Goal: Task Accomplishment & Management: Use online tool/utility

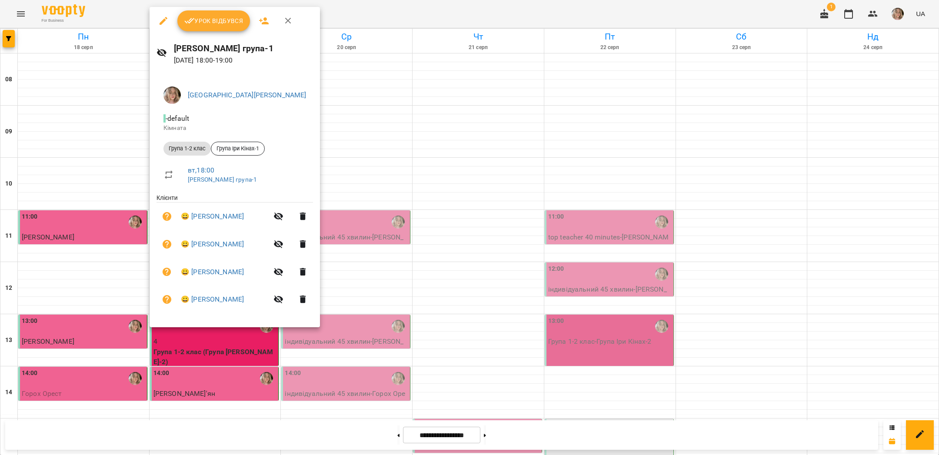
scroll to position [276, 0]
click at [204, 22] on span "Урок відбувся" at bounding box center [213, 21] width 59 height 10
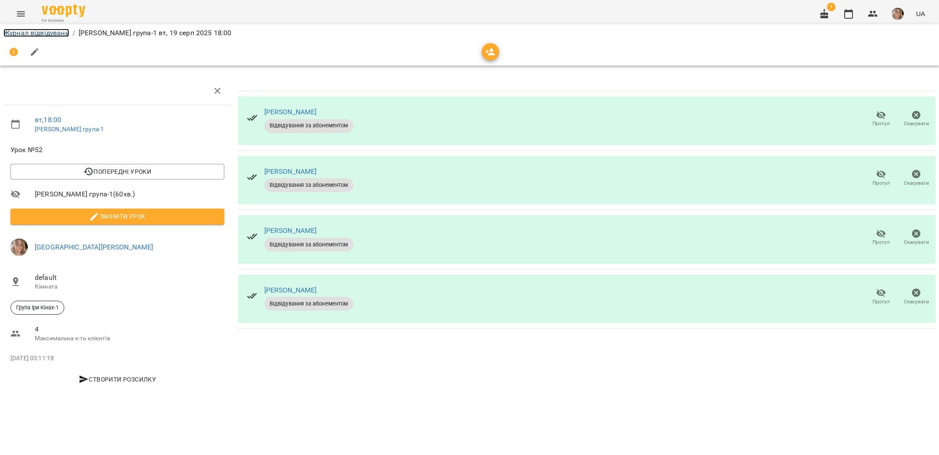
click at [40, 34] on link "Журнал відвідувань" at bounding box center [36, 33] width 66 height 8
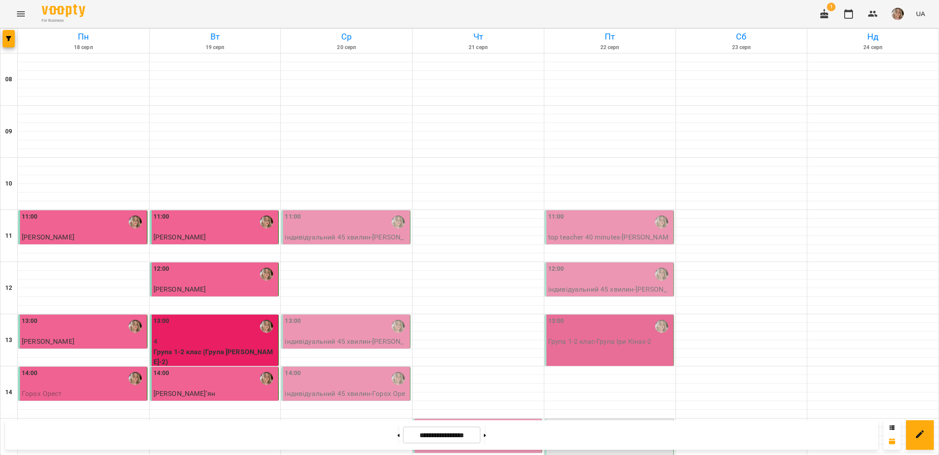
scroll to position [349, 0]
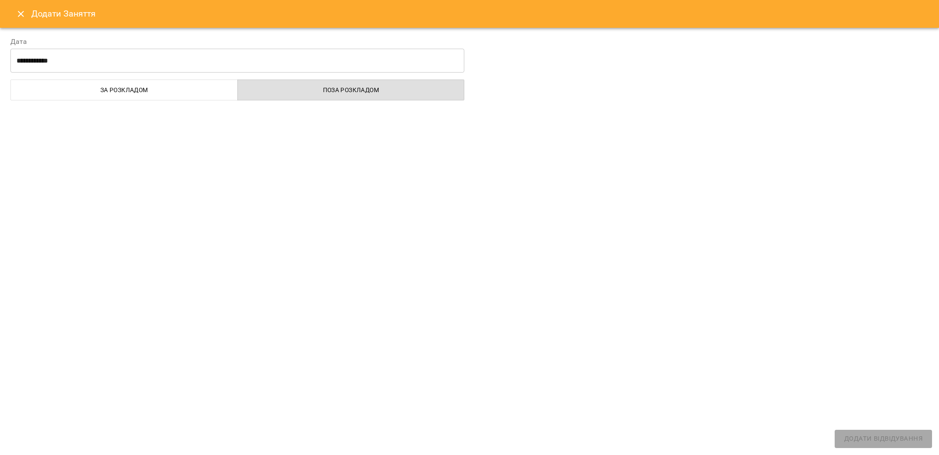
select select "**********"
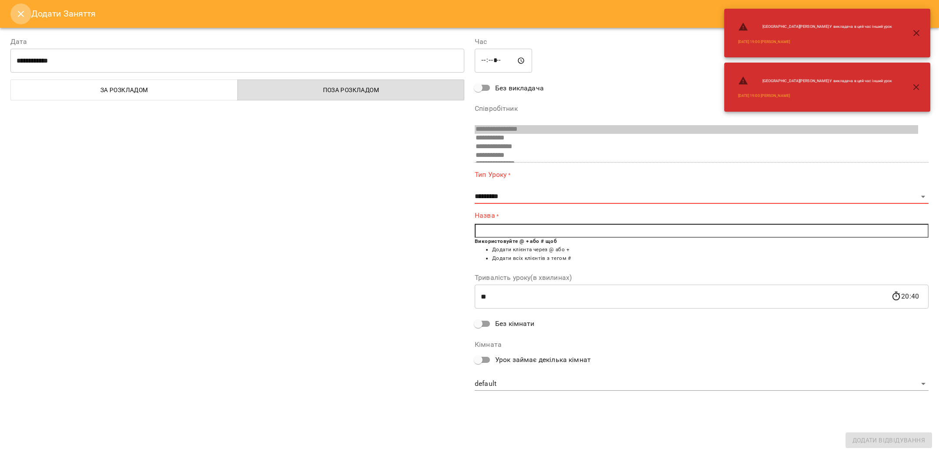
click at [17, 16] on icon "Close" at bounding box center [21, 14] width 10 height 10
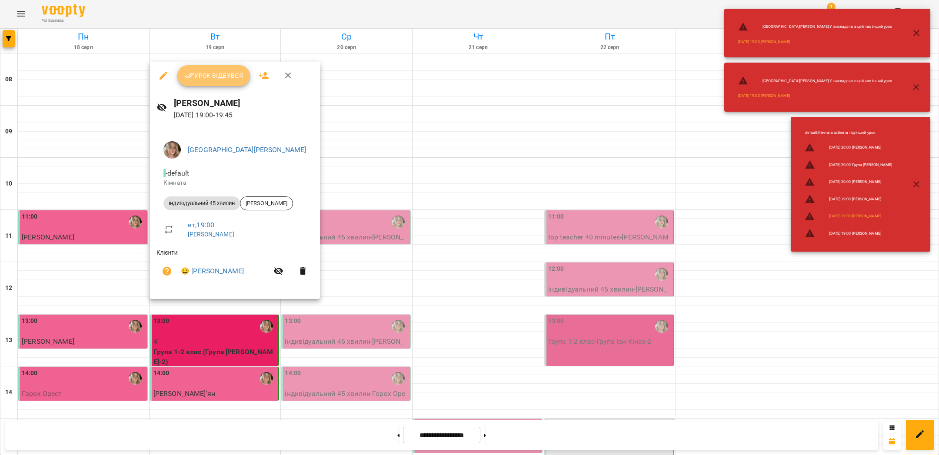
click at [192, 82] on button "Урок відбувся" at bounding box center [213, 75] width 73 height 21
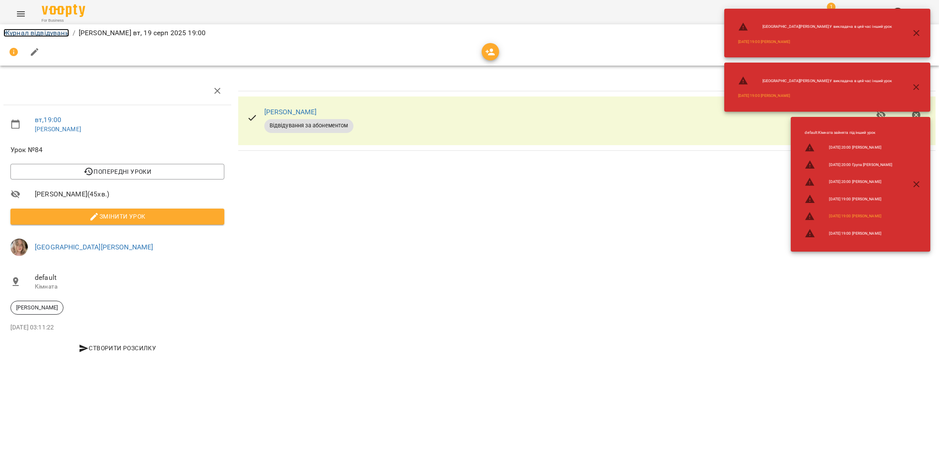
click at [36, 34] on link "Журнал відвідувань" at bounding box center [36, 33] width 66 height 8
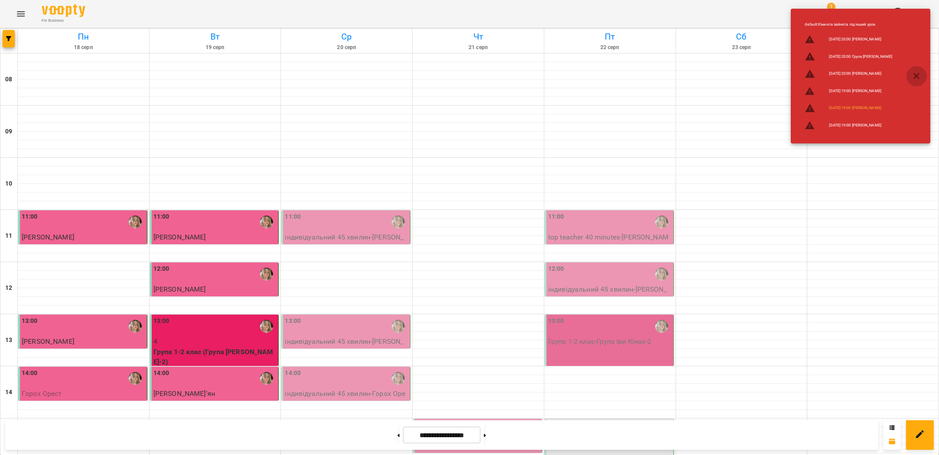
click at [913, 74] on icon "button" at bounding box center [917, 76] width 10 height 10
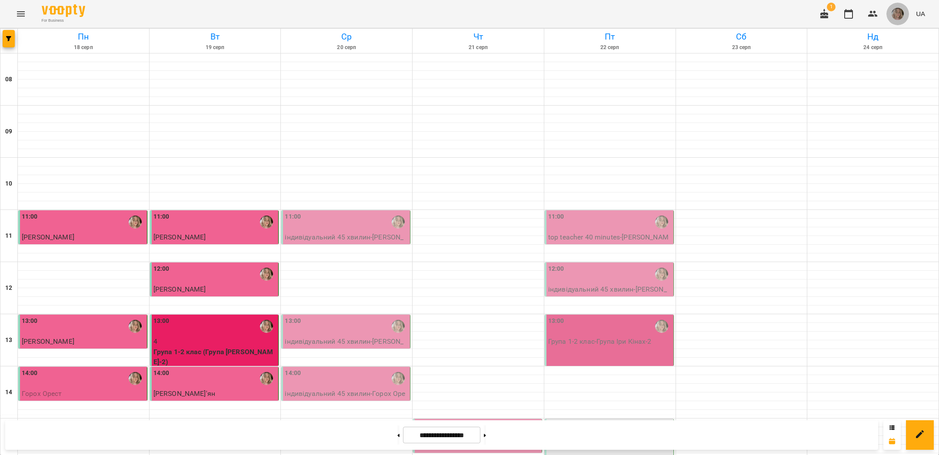
click at [904, 17] on span "button" at bounding box center [898, 14] width 12 height 12
click at [888, 31] on span "[GEOGRAPHIC_DATA][PERSON_NAME]" at bounding box center [905, 38] width 61 height 21
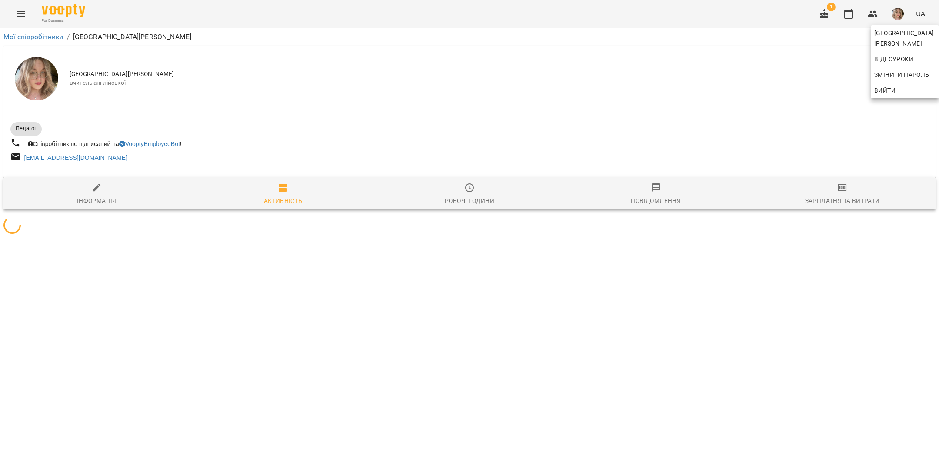
click at [828, 183] on div at bounding box center [469, 227] width 939 height 455
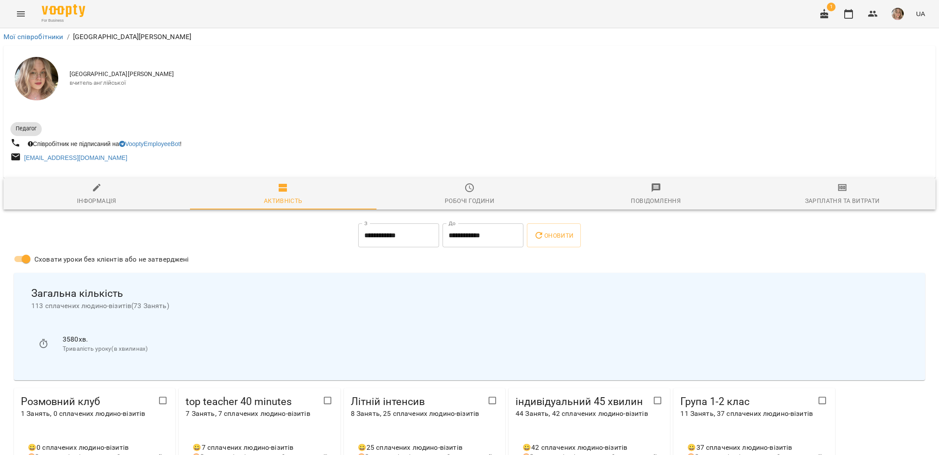
click at [837, 196] on span "Зарплатня та Витрати" at bounding box center [843, 194] width 176 height 23
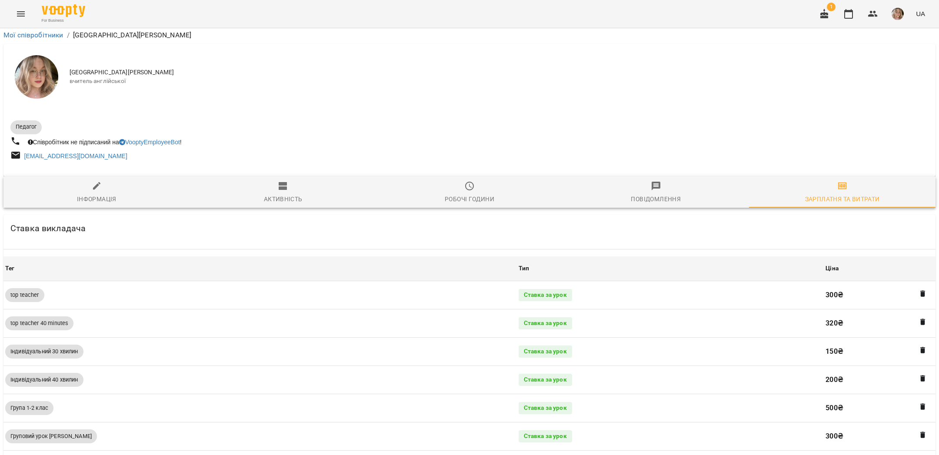
scroll to position [360, 0]
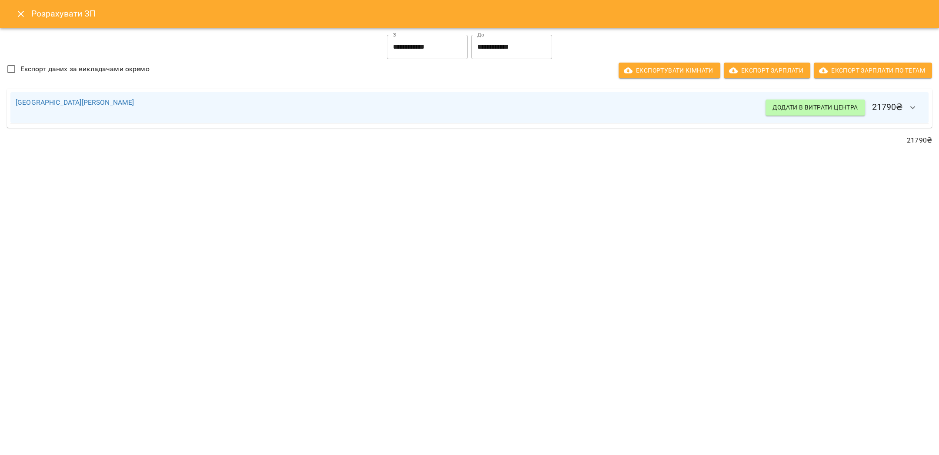
click at [430, 52] on input "**********" at bounding box center [427, 47] width 81 height 24
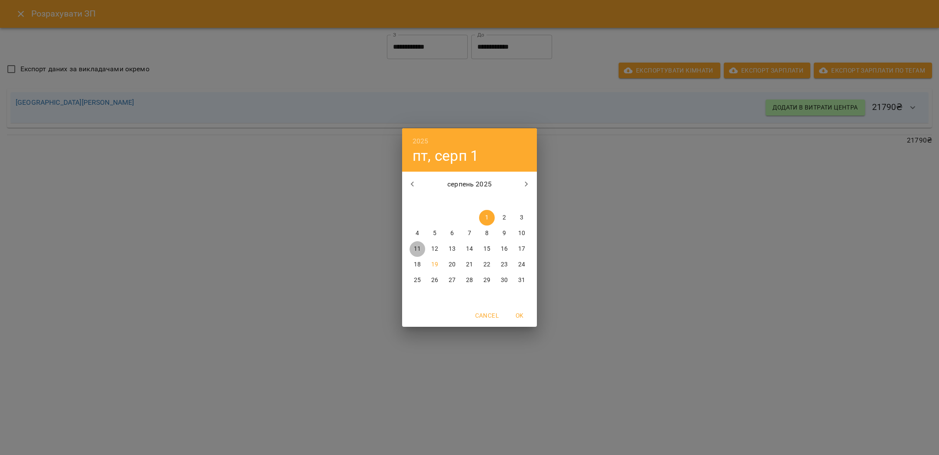
click at [413, 248] on span "11" at bounding box center [418, 249] width 16 height 9
type input "**********"
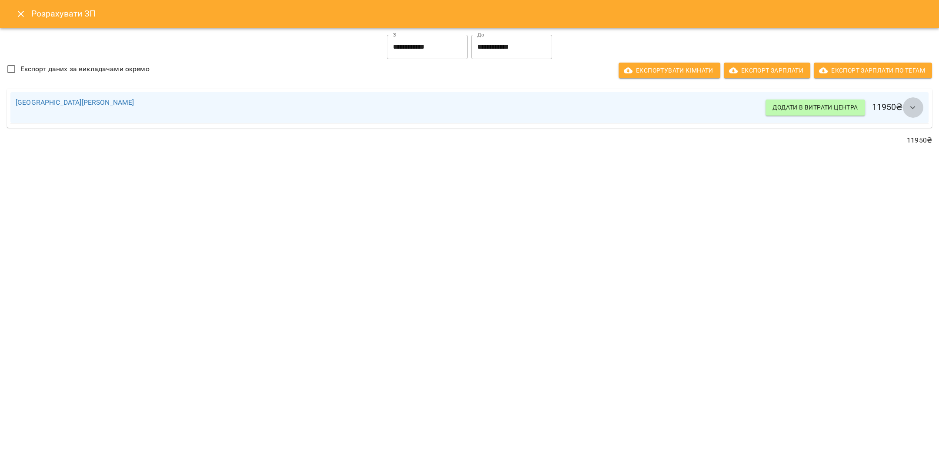
click at [915, 110] on icon "button" at bounding box center [913, 108] width 10 height 10
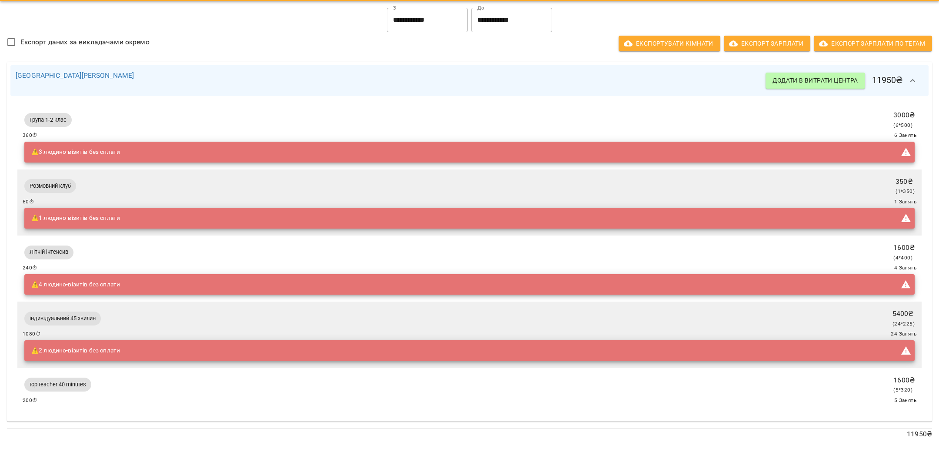
scroll to position [30, 0]
